Goal: Task Accomplishment & Management: Use online tool/utility

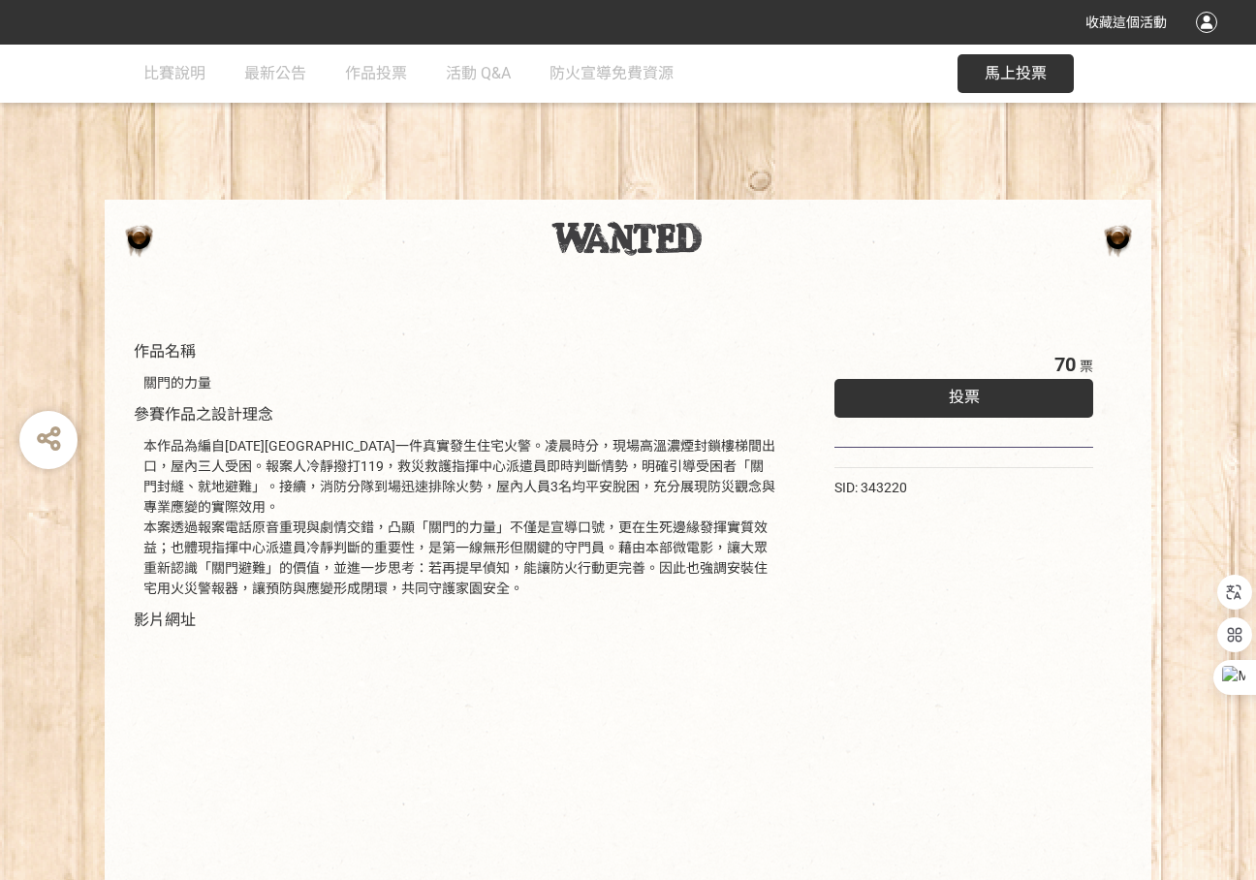
click at [1044, 392] on div "投票" at bounding box center [963, 398] width 259 height 39
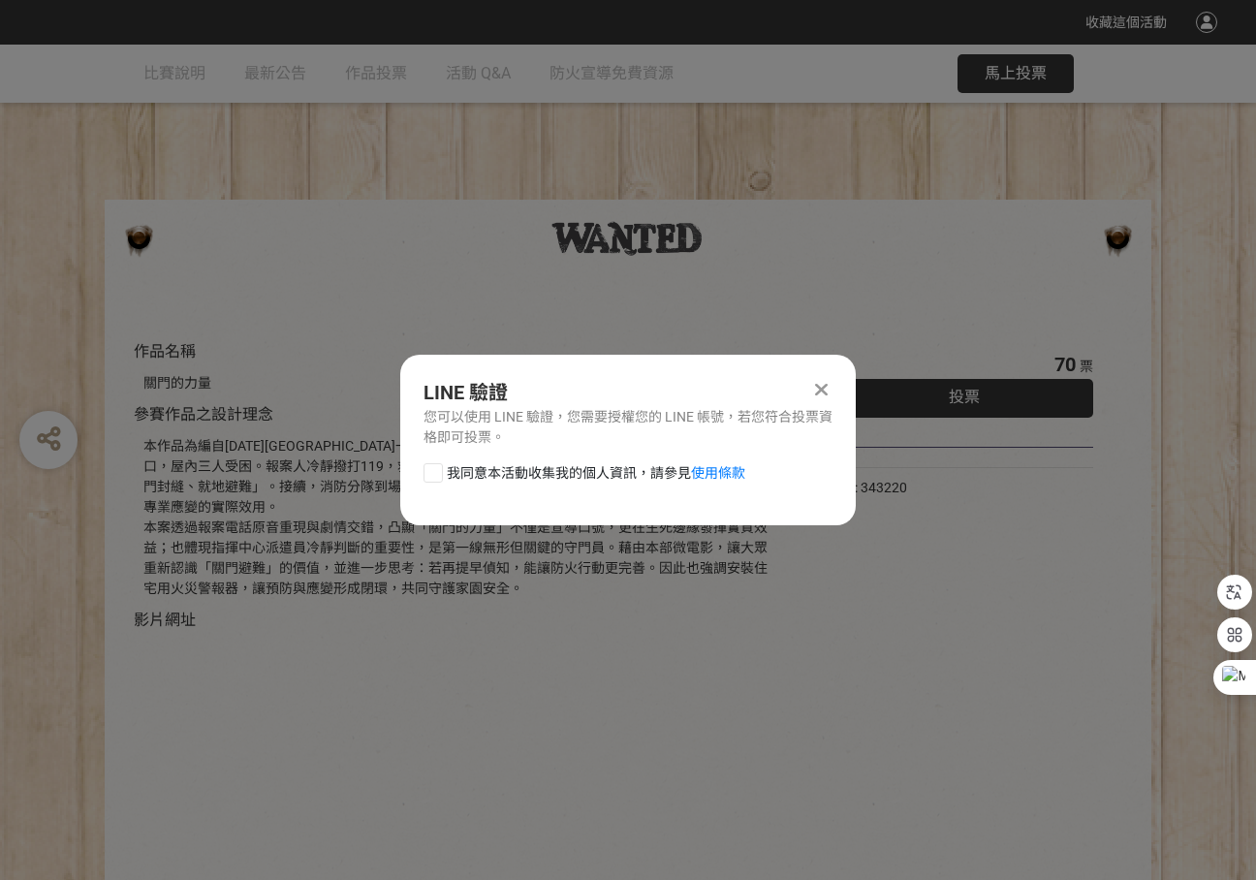
click at [806, 388] on div "LINE 驗證" at bounding box center [627, 392] width 409 height 29
click at [816, 390] on icon at bounding box center [821, 389] width 13 height 19
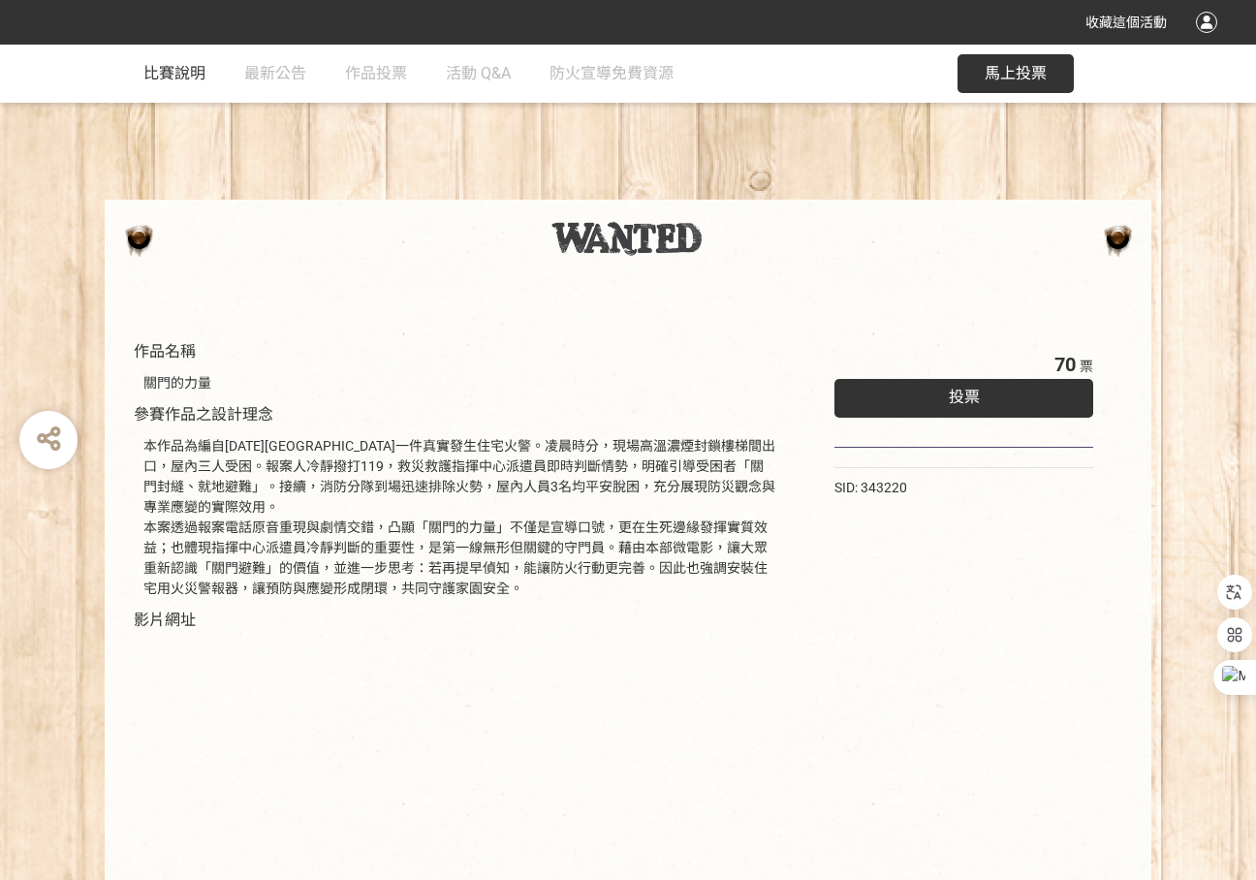
click at [167, 64] on span "比賽說明" at bounding box center [174, 73] width 62 height 18
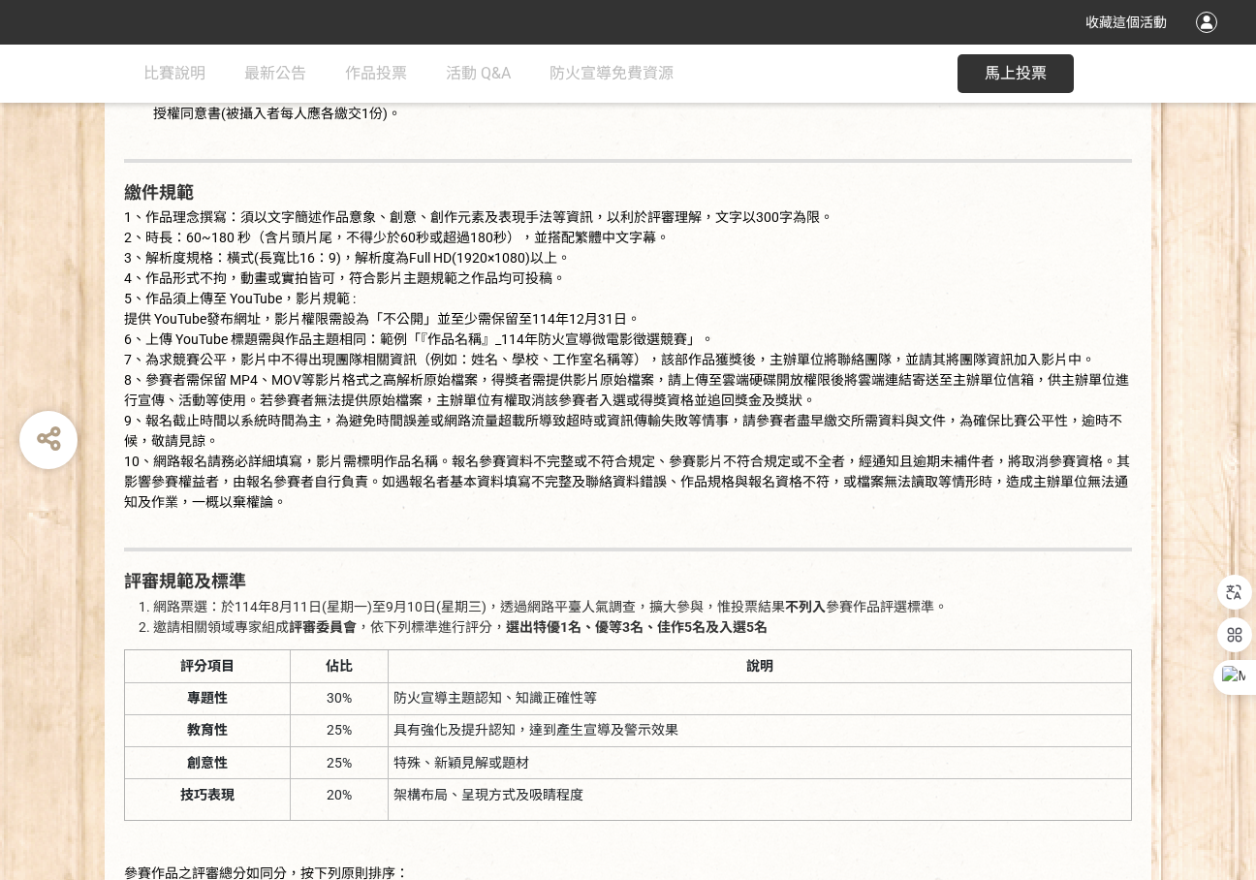
scroll to position [2229, 0]
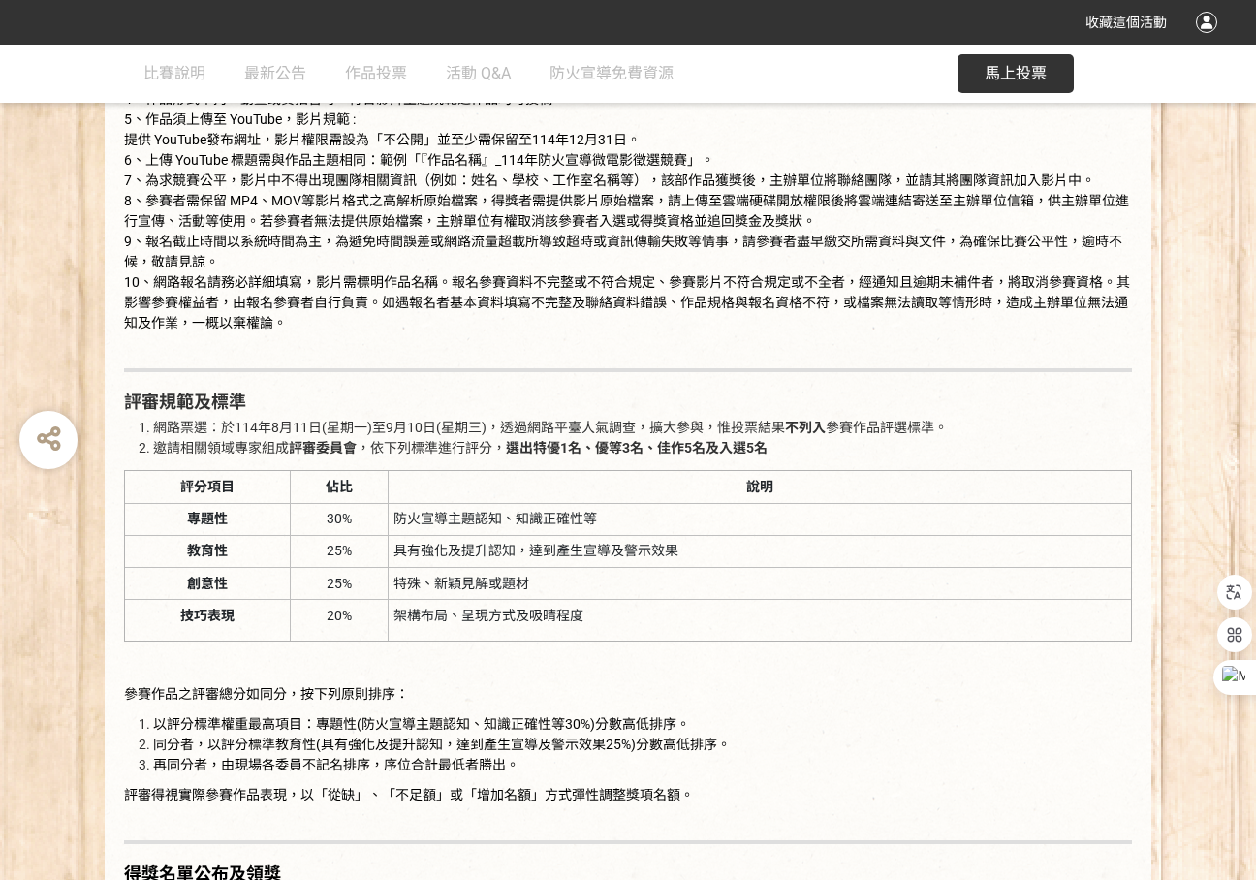
click at [1037, 74] on span "馬上投票" at bounding box center [1016, 73] width 62 height 18
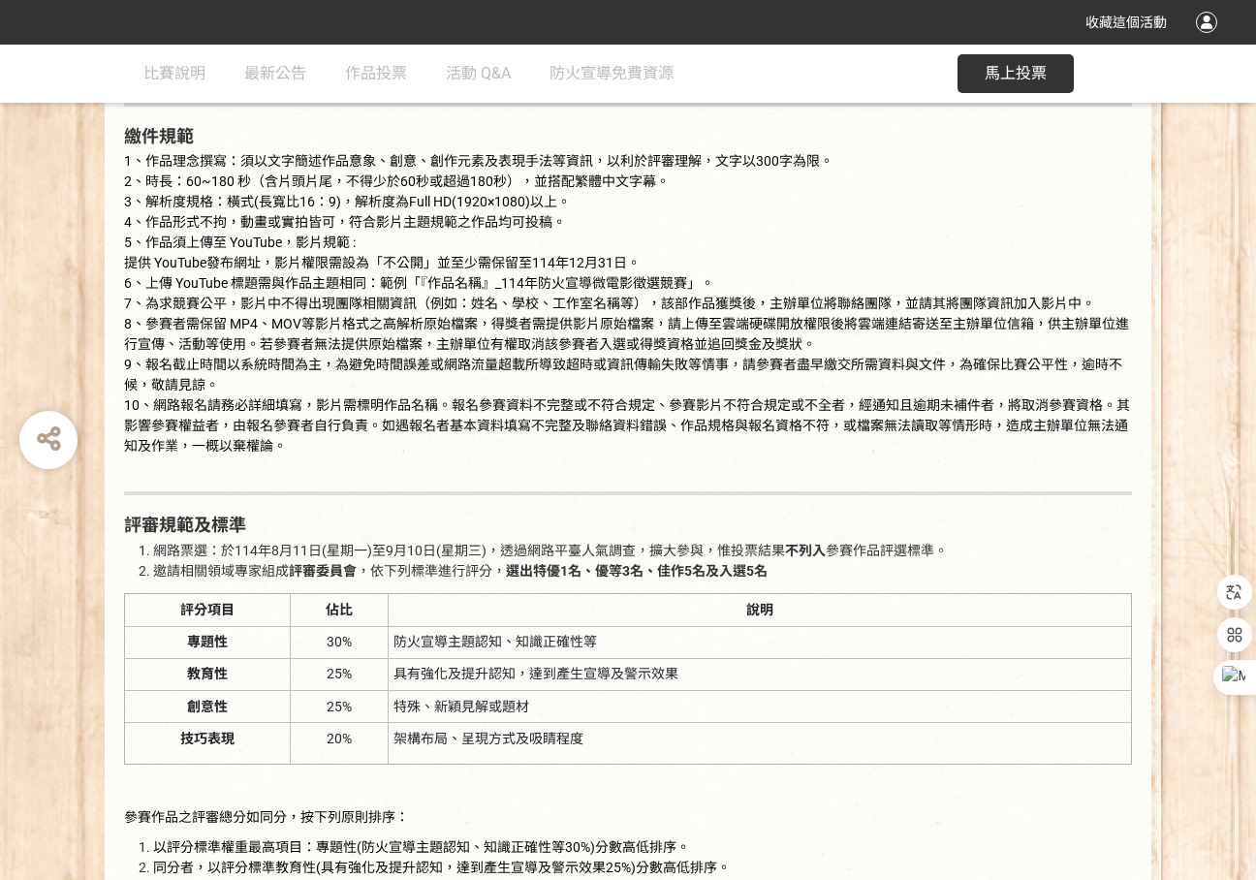
scroll to position [2229, 0]
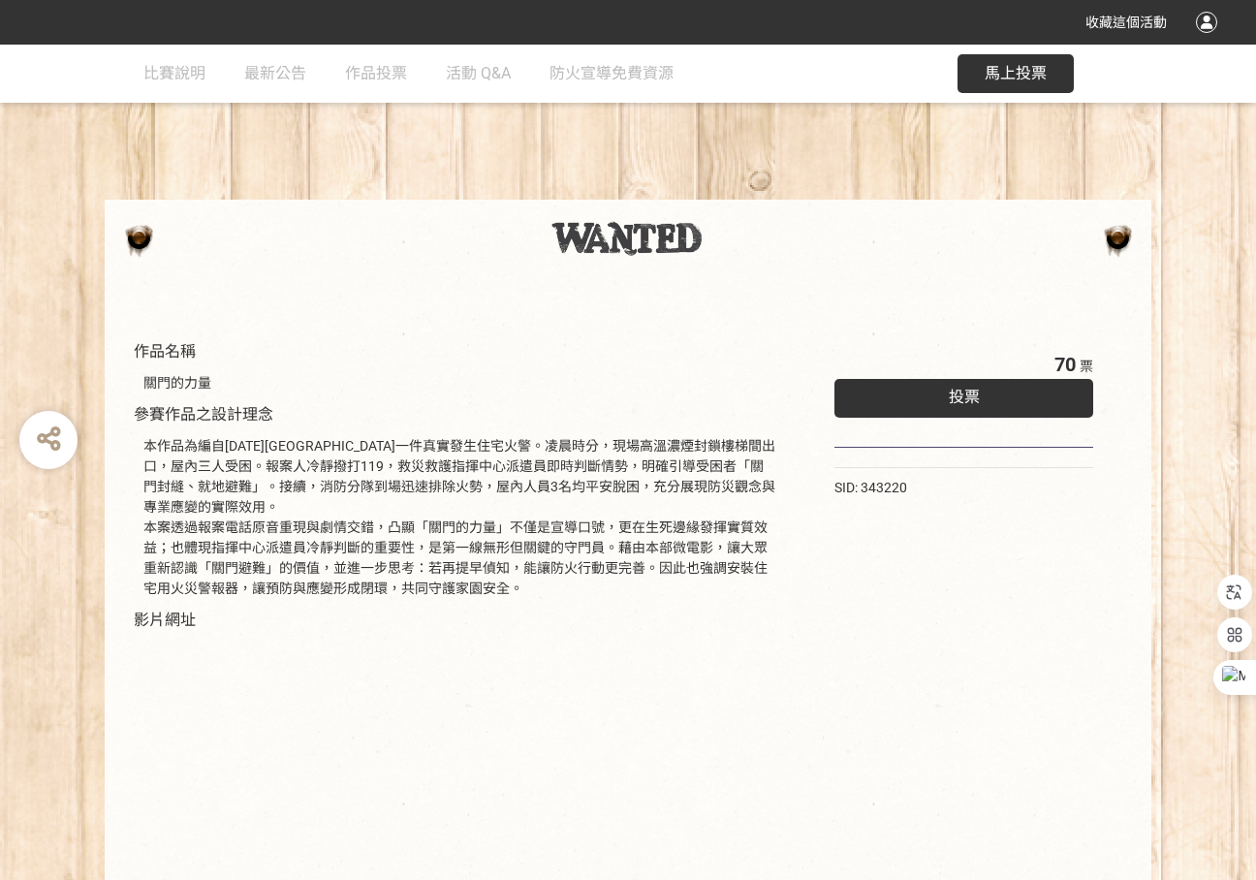
click at [944, 404] on div "投票" at bounding box center [963, 398] width 259 height 39
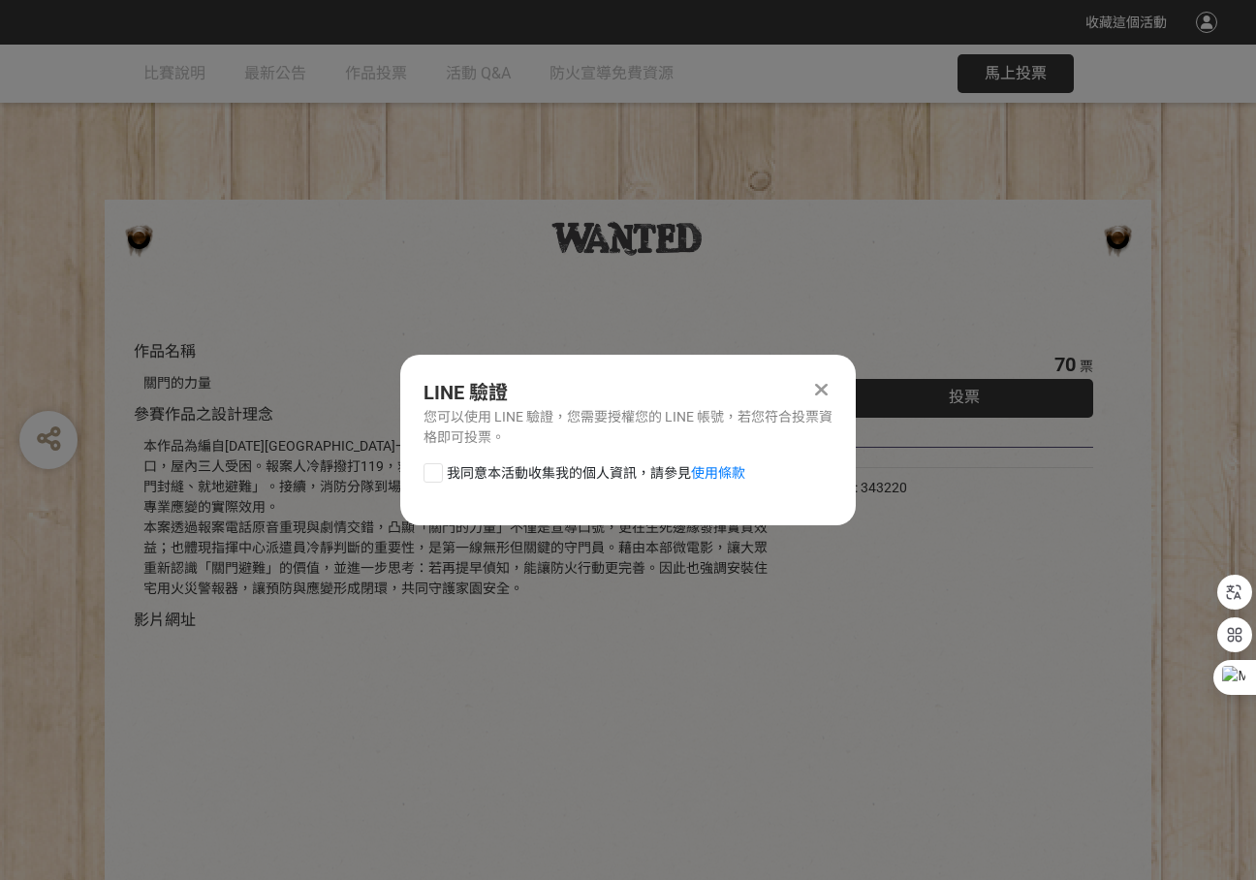
click at [485, 472] on span "我同意本活動收集我的個人資訊，請參見 使用條款" at bounding box center [596, 473] width 298 height 20
click at [437, 472] on input "我同意本活動收集我的個人資訊，請參見 使用條款" at bounding box center [430, 472] width 13 height 13
checkbox input "false"
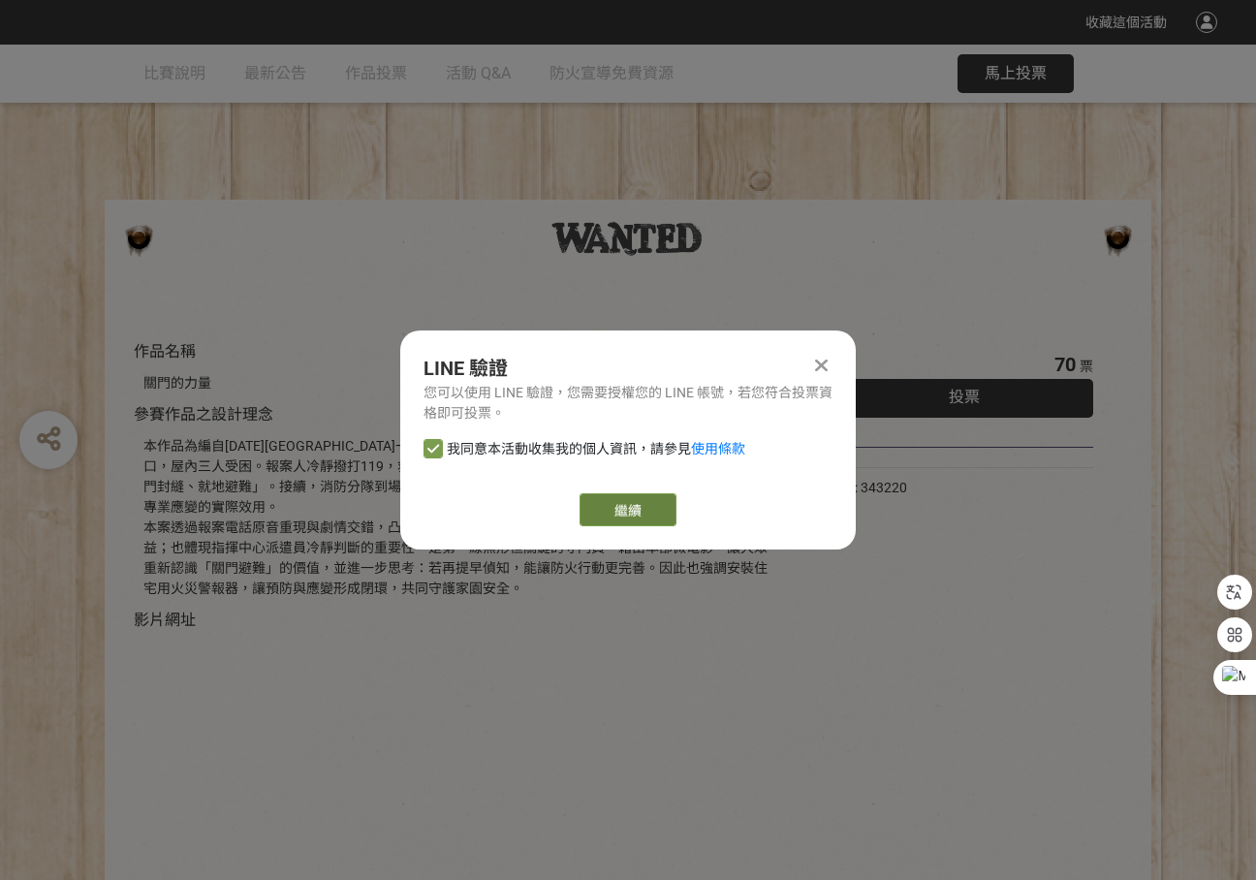
click at [646, 516] on link "繼續" at bounding box center [627, 509] width 97 height 33
click at [824, 369] on icon at bounding box center [821, 365] width 13 height 19
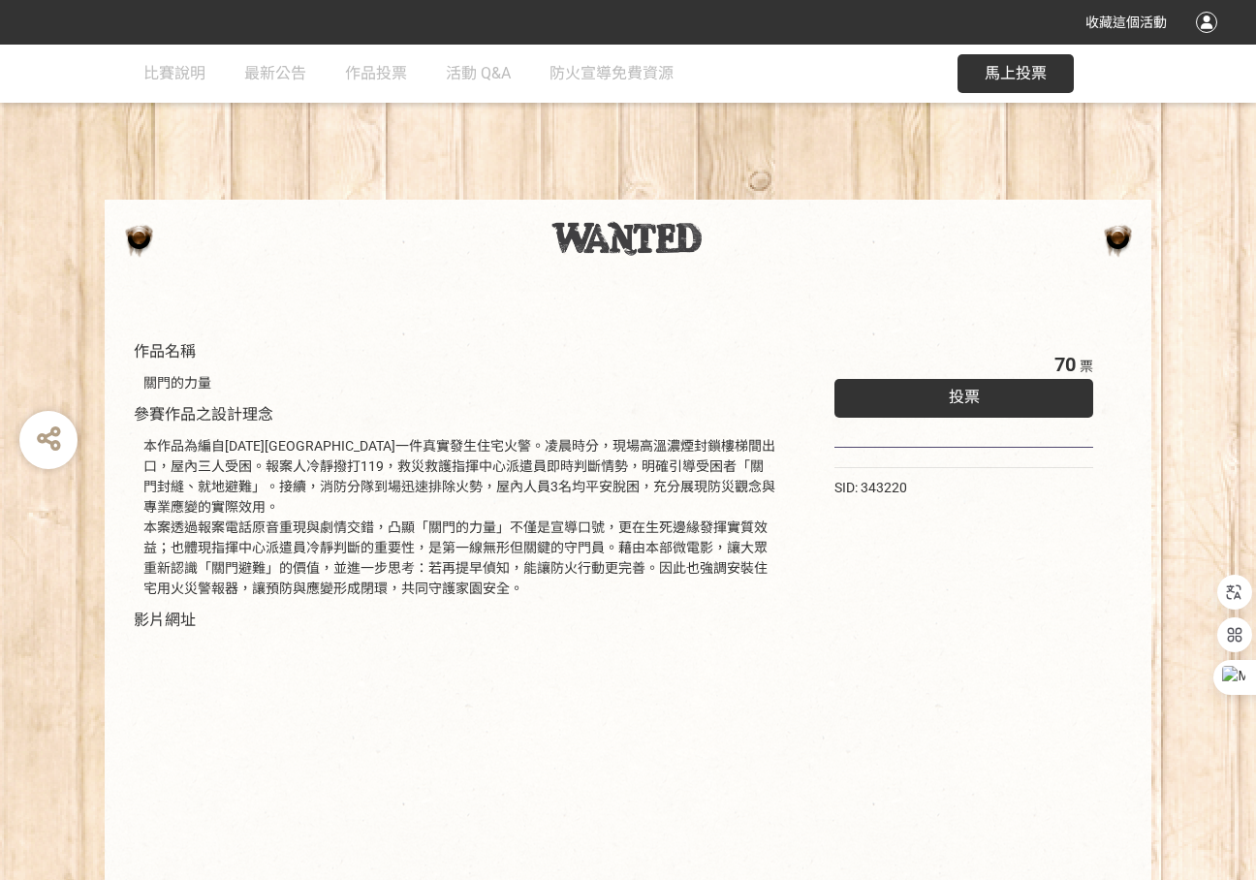
scroll to position [97, 0]
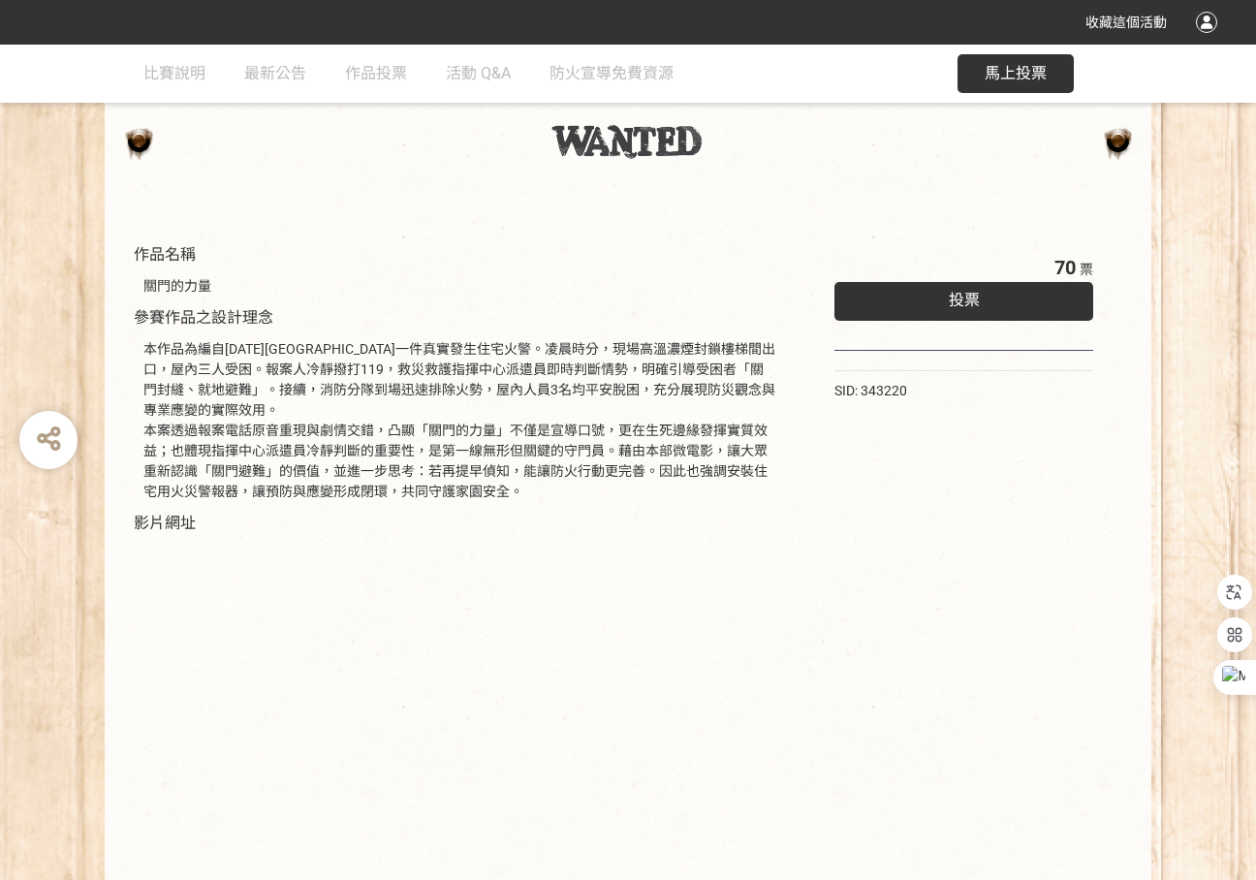
click at [455, 438] on div "本作品為編自[DATE][GEOGRAPHIC_DATA]一件真實發生住宅火警。凌晨時分，現場高溫濃煙封鎖樓梯間出口，屋內三人受困。報案人冷靜撥打119，救災…" at bounding box center [459, 420] width 633 height 163
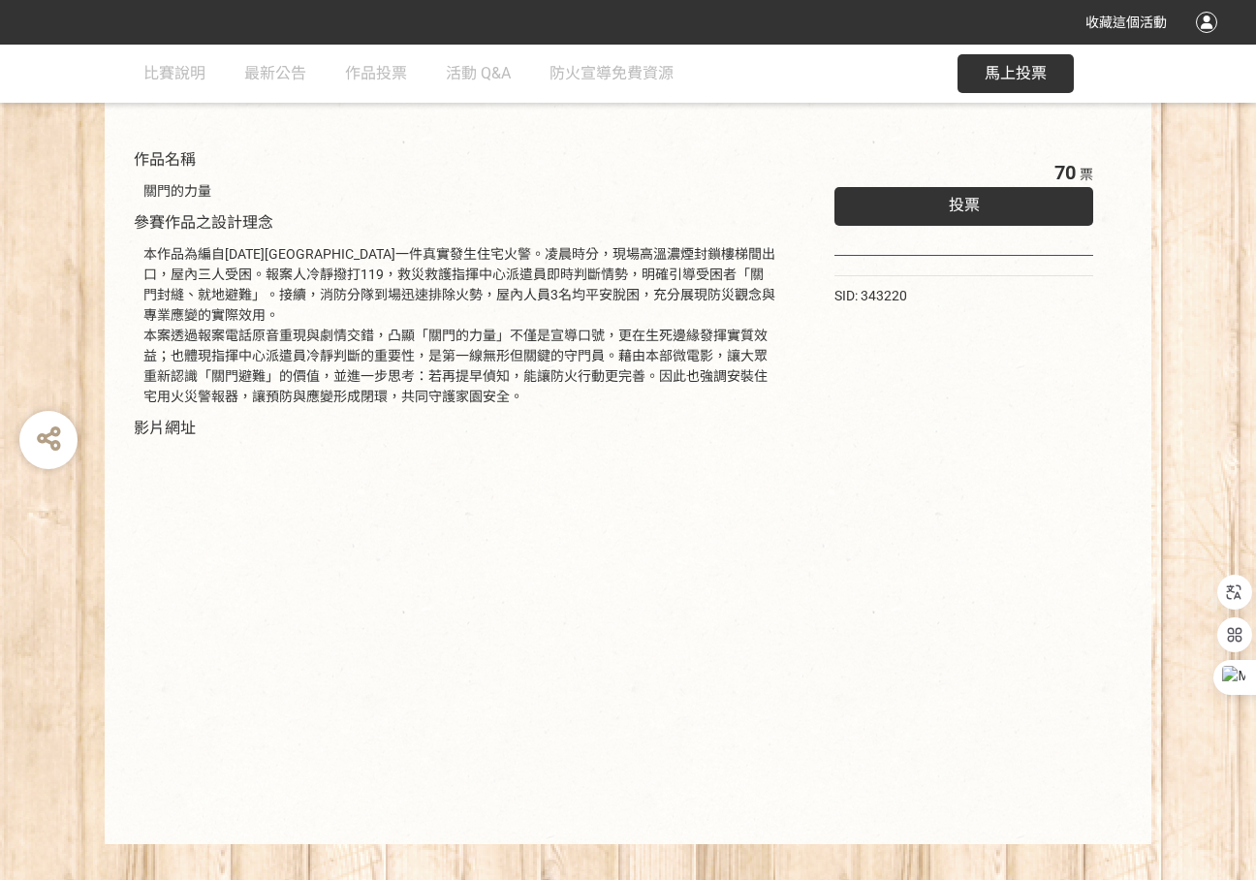
scroll to position [194, 0]
